Goal: Check status: Check status

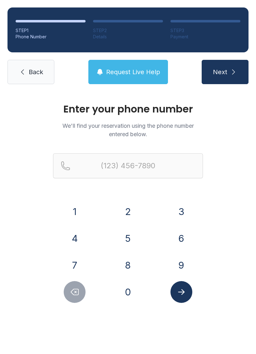
click at [183, 264] on button "9" at bounding box center [181, 265] width 22 height 22
click at [73, 243] on button "4" at bounding box center [75, 239] width 22 height 22
click at [81, 215] on button "1" at bounding box center [75, 212] width 22 height 22
click at [124, 214] on button "2" at bounding box center [128, 212] width 22 height 22
click at [128, 264] on button "8" at bounding box center [128, 265] width 22 height 22
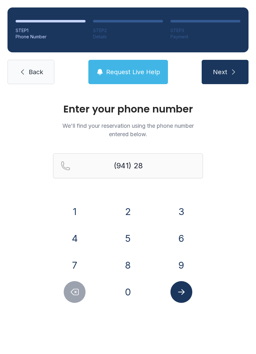
click at [80, 264] on button "7" at bounding box center [75, 265] width 22 height 22
click at [131, 263] on button "8" at bounding box center [128, 265] width 22 height 22
click at [79, 262] on button "7" at bounding box center [75, 265] width 22 height 22
click at [173, 215] on button "3" at bounding box center [181, 212] width 22 height 22
click at [79, 233] on button "4" at bounding box center [75, 239] width 22 height 22
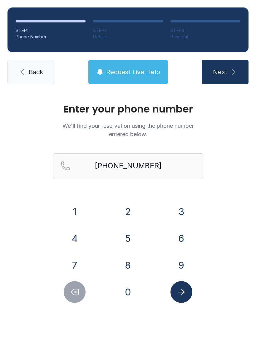
click at [182, 301] on button "Submit lookup form" at bounding box center [181, 292] width 22 height 22
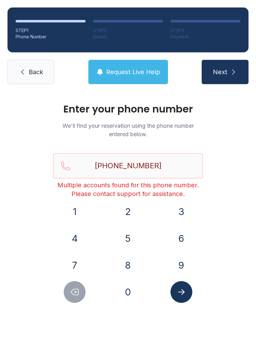
click at [234, 78] on button "Next" at bounding box center [224, 72] width 47 height 24
click at [72, 299] on button "Delete number" at bounding box center [75, 292] width 22 height 22
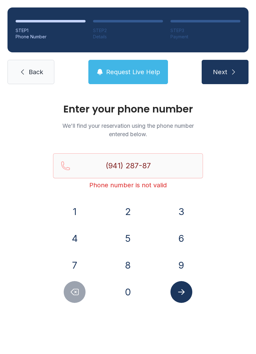
click at [69, 292] on button "Delete number" at bounding box center [75, 292] width 22 height 22
click at [71, 294] on icon "Delete number" at bounding box center [74, 292] width 9 height 9
click at [71, 295] on icon "Delete number" at bounding box center [74, 292] width 9 height 9
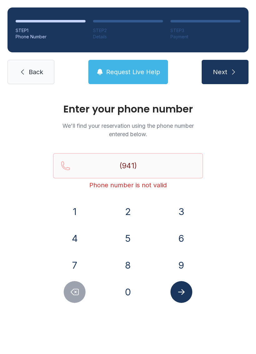
click at [71, 295] on icon "Delete number" at bounding box center [74, 292] width 9 height 9
click at [73, 295] on icon "Delete number" at bounding box center [74, 292] width 9 height 9
type input "(9"
click at [73, 294] on icon "Delete number" at bounding box center [74, 292] width 7 height 6
click at [71, 293] on icon "Delete number" at bounding box center [74, 292] width 9 height 9
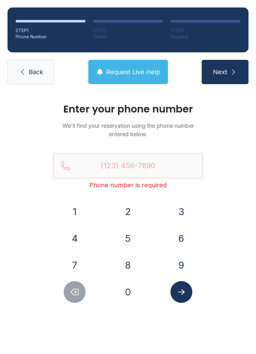
click at [71, 293] on icon "Delete number" at bounding box center [74, 292] width 9 height 9
click at [179, 262] on button "9" at bounding box center [181, 265] width 22 height 22
click at [127, 265] on button "8" at bounding box center [128, 265] width 22 height 22
click at [124, 290] on button "0" at bounding box center [128, 292] width 22 height 22
click at [178, 207] on button "3" at bounding box center [181, 212] width 22 height 22
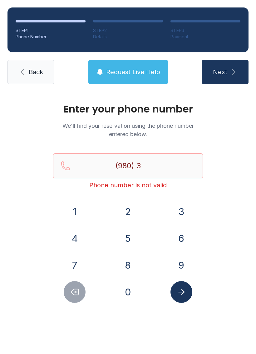
click at [75, 296] on icon "Delete number" at bounding box center [74, 292] width 9 height 9
click at [126, 211] on button "2" at bounding box center [128, 212] width 22 height 22
click at [79, 244] on button "4" at bounding box center [75, 239] width 22 height 22
click at [72, 217] on button "1" at bounding box center [75, 212] width 22 height 22
type input "(980) 241-"
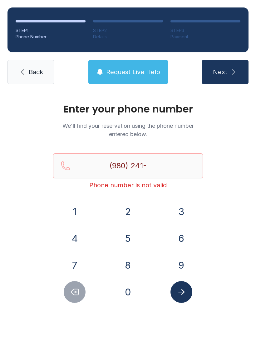
click at [35, 70] on span "Back" at bounding box center [36, 72] width 14 height 9
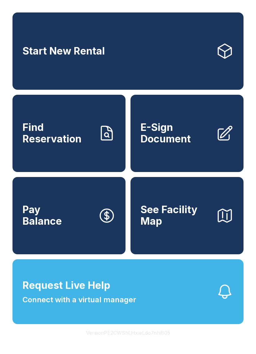
click at [68, 145] on span "Find Reservation" at bounding box center [57, 133] width 70 height 23
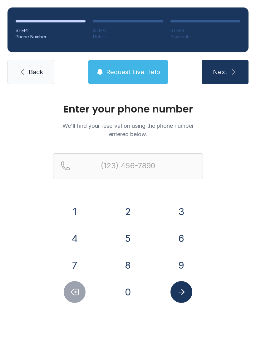
click at [77, 287] on button "Delete number" at bounding box center [75, 292] width 22 height 22
